Goal: Information Seeking & Learning: Understand process/instructions

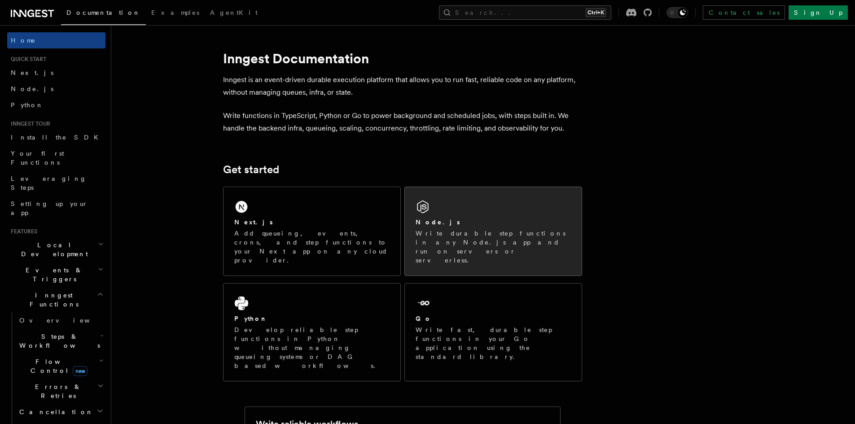
click at [467, 244] on p "Write durable step functions in any Node.js app and run on servers or serverles…" at bounding box center [492, 247] width 155 height 36
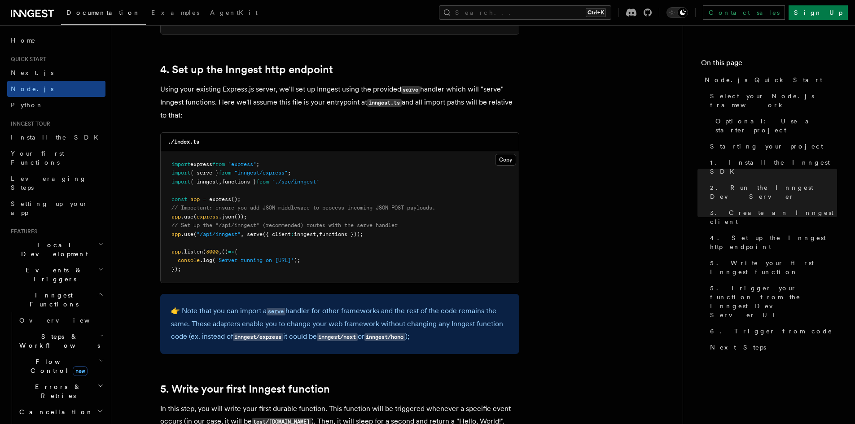
scroll to position [1336, 0]
drag, startPoint x: 379, startPoint y: 233, endPoint x: 172, endPoint y: 237, distance: 206.4
click at [172, 237] on pre "import express from "express" ; import { serve } from "inngest/express" ; impor…" at bounding box center [340, 217] width 358 height 132
drag, startPoint x: 380, startPoint y: 174, endPoint x: 325, endPoint y: 182, distance: 55.8
click at [325, 182] on pre "import express from "express" ; import { serve } from "inngest/express" ; impor…" at bounding box center [340, 217] width 358 height 132
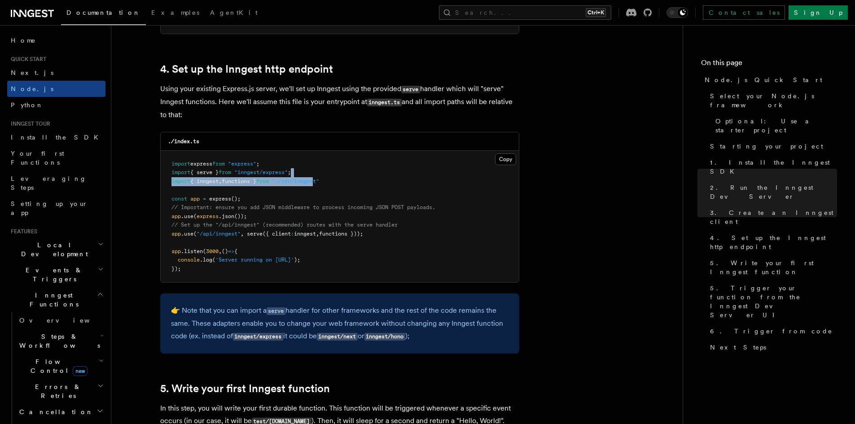
click at [319, 182] on span ""./src/inngest"" at bounding box center [295, 181] width 47 height 6
drag, startPoint x: 332, startPoint y: 182, endPoint x: 172, endPoint y: 182, distance: 159.7
click at [172, 182] on span "import { inngest , functions } from "./src/inngest"" at bounding box center [245, 181] width 148 height 6
click at [306, 189] on pre "import express from "express" ; import { serve } from "inngest/express" ; impor…" at bounding box center [340, 217] width 358 height 132
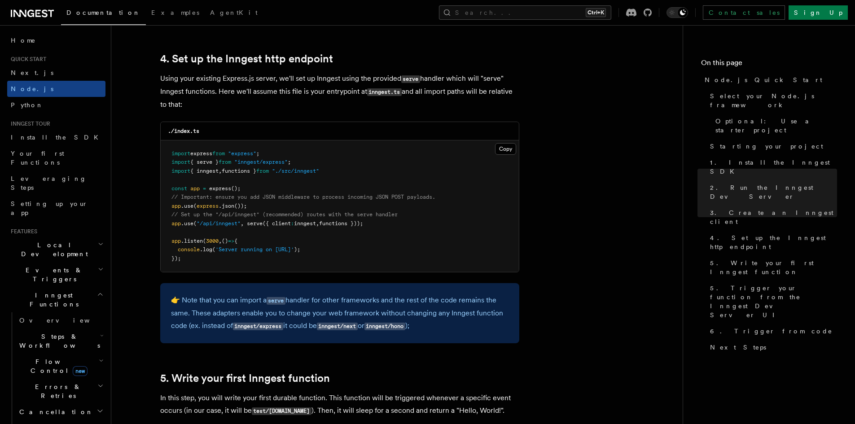
scroll to position [1347, 0]
drag, startPoint x: 378, startPoint y: 222, endPoint x: 150, endPoint y: 225, distance: 228.3
copy span "app .use ( "/api/inngest" , serve ({ client : inngest , functions }));"
